Goal: Information Seeking & Learning: Learn about a topic

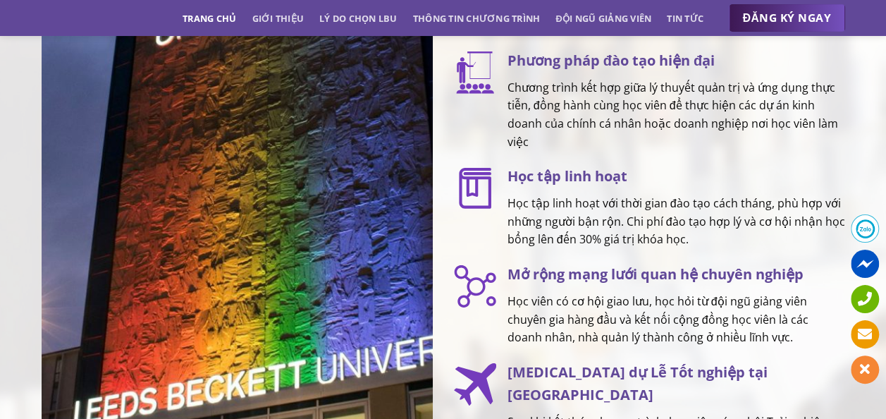
scroll to position [1767, 0]
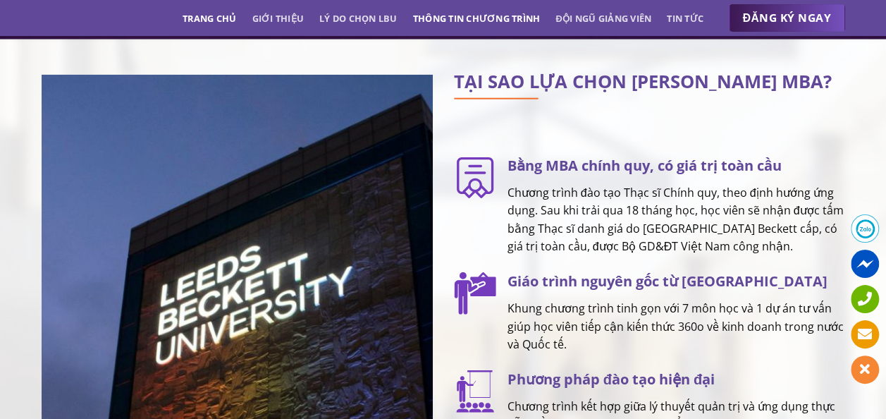
click at [441, 17] on link "Thông tin chương trình" at bounding box center [477, 18] width 128 height 25
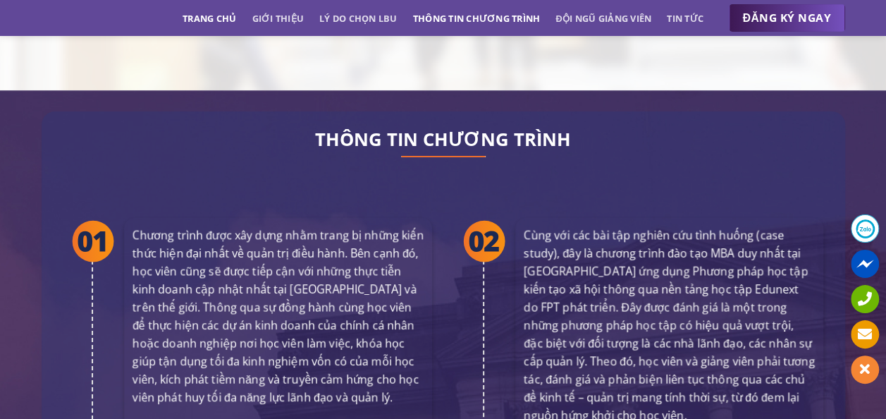
scroll to position [2564, 0]
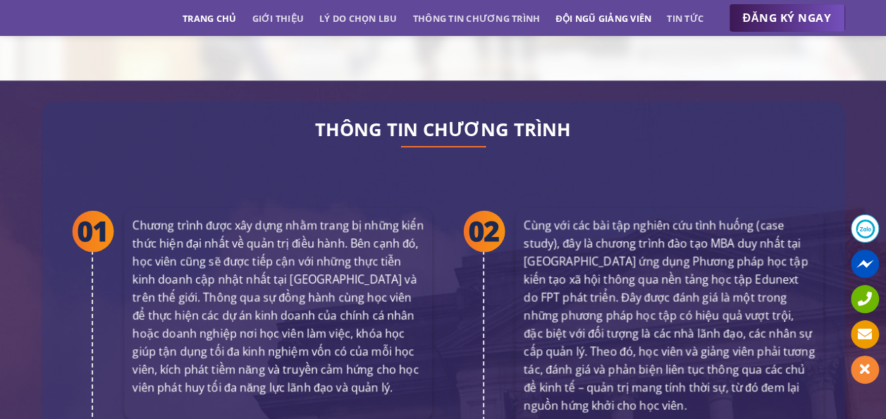
click at [574, 13] on link "Đội ngũ giảng viên" at bounding box center [603, 18] width 96 height 25
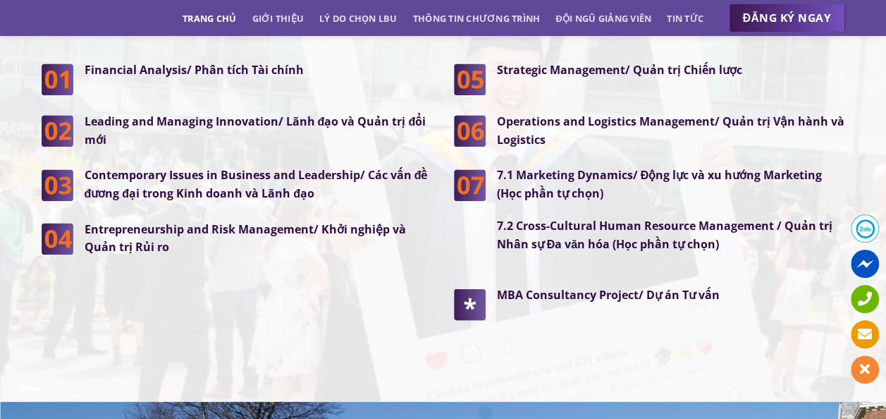
scroll to position [4030, 0]
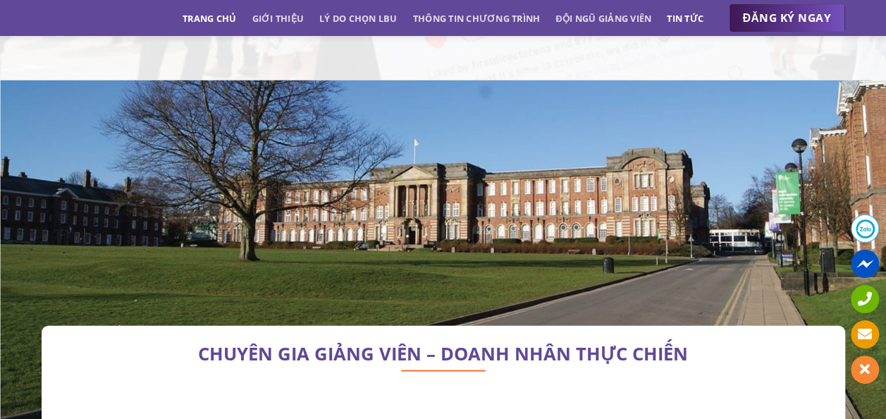
click at [687, 18] on link "Tin tức" at bounding box center [685, 18] width 37 height 25
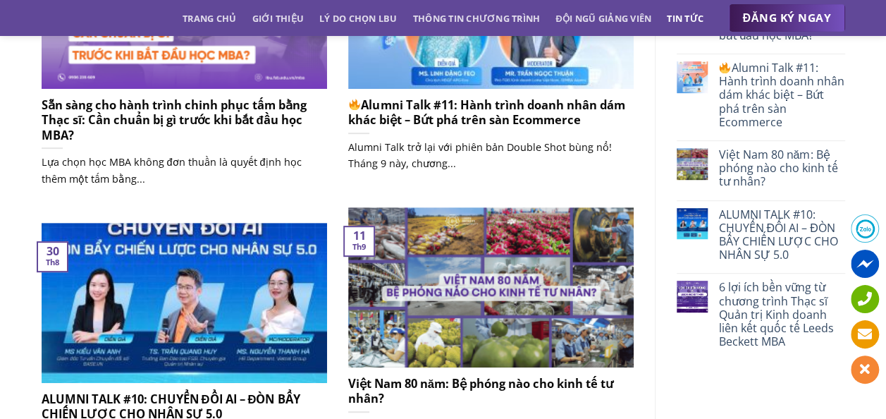
scroll to position [211, 0]
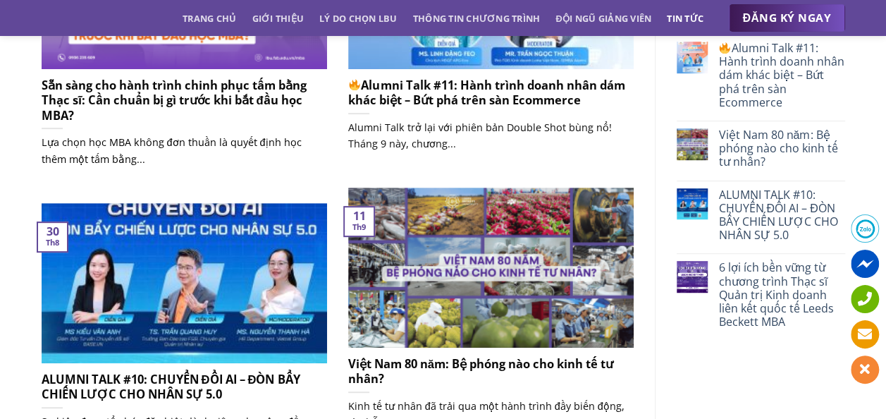
click at [269, 97] on h5 "Sẵn sàng cho hành trình chinh phục tấm bằng Thạc sĩ: Cần chuẩn bị gì trước khi …" at bounding box center [184, 101] width 285 height 46
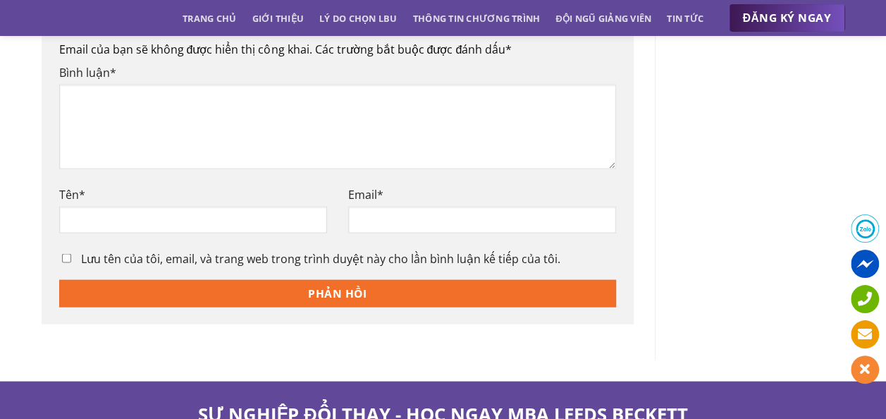
scroll to position [1339, 0]
